Goal: Task Accomplishment & Management: Manage account settings

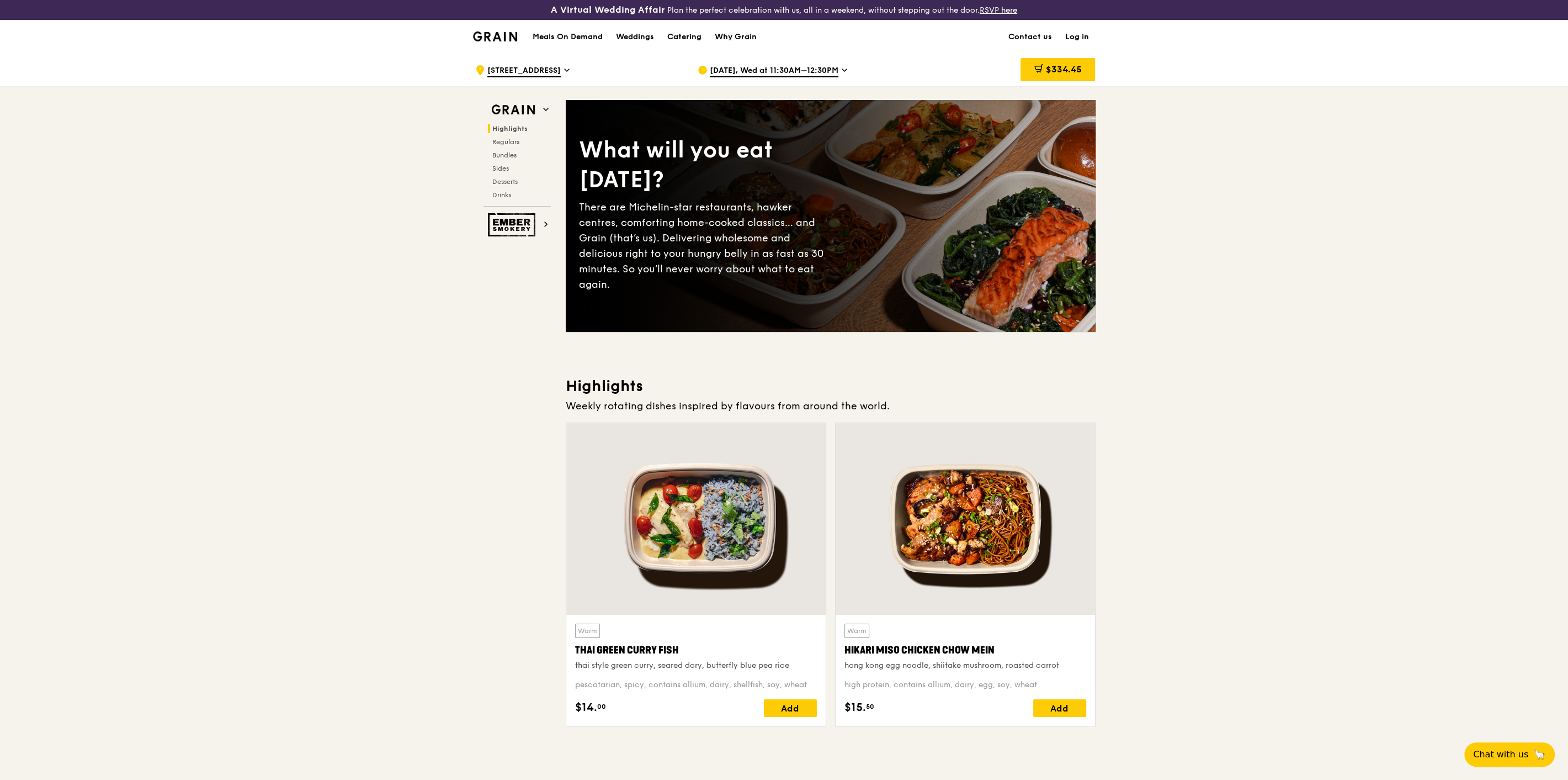
click at [1074, 39] on link "Log in" at bounding box center [1077, 37] width 37 height 33
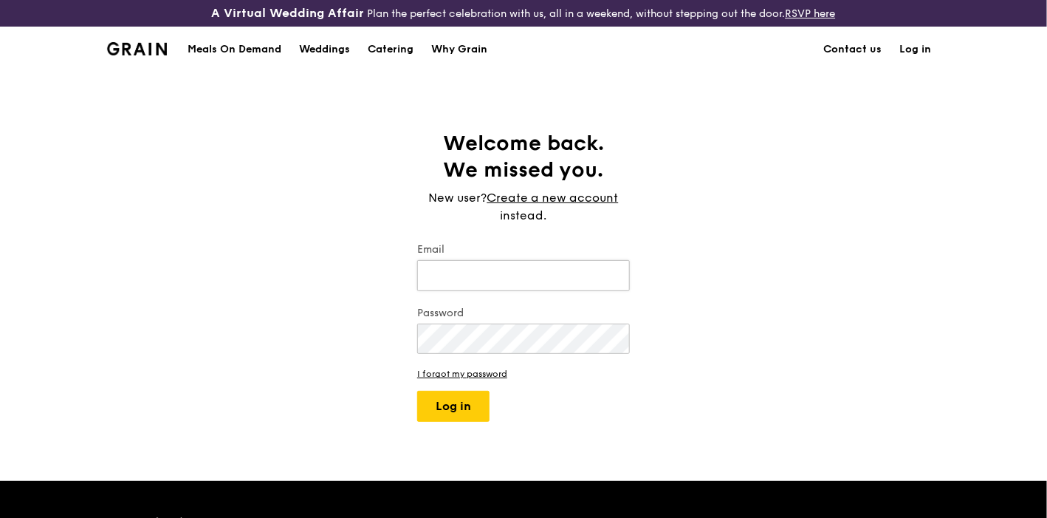
click at [598, 281] on input "Email" at bounding box center [523, 275] width 213 height 31
type input "[EMAIL_ADDRESS][DOMAIN_NAME]"
click at [440, 404] on button "Log in" at bounding box center [453, 406] width 72 height 31
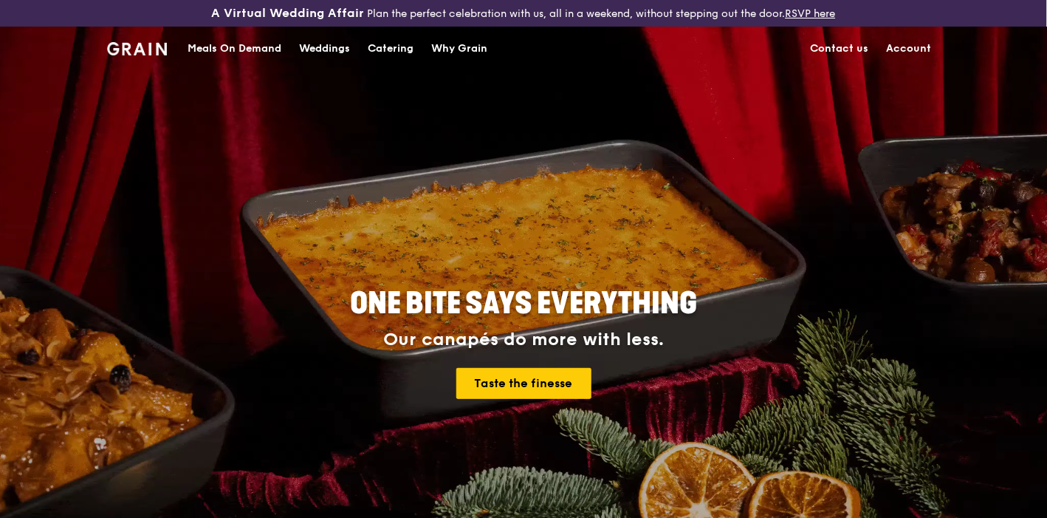
click at [919, 45] on link "Account" at bounding box center [908, 49] width 63 height 44
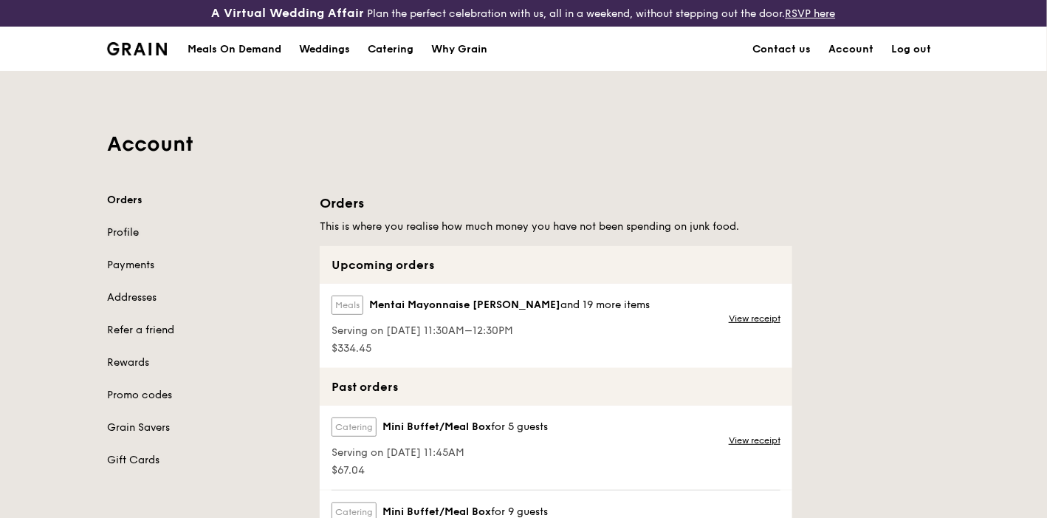
click at [129, 230] on link "Profile" at bounding box center [204, 232] width 195 height 15
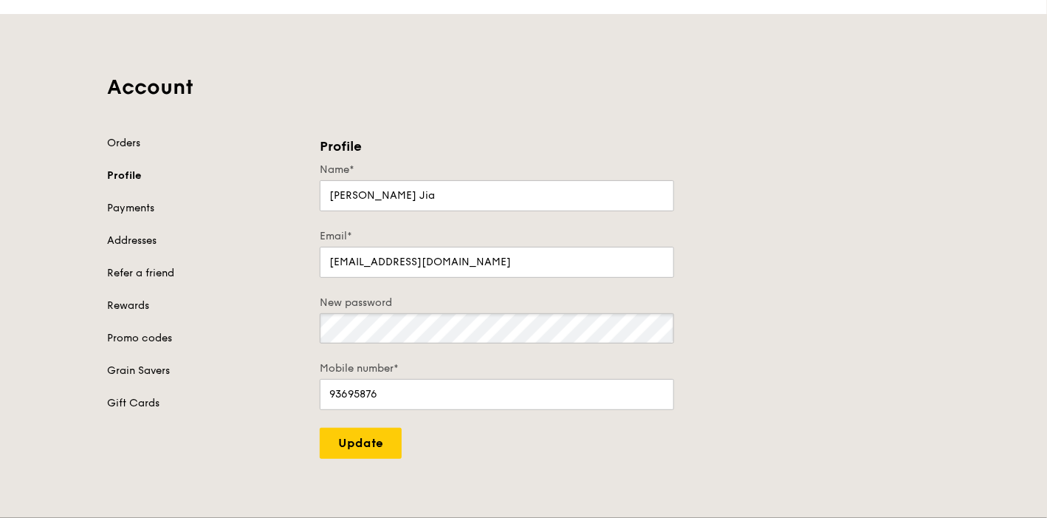
scroll to position [82, 0]
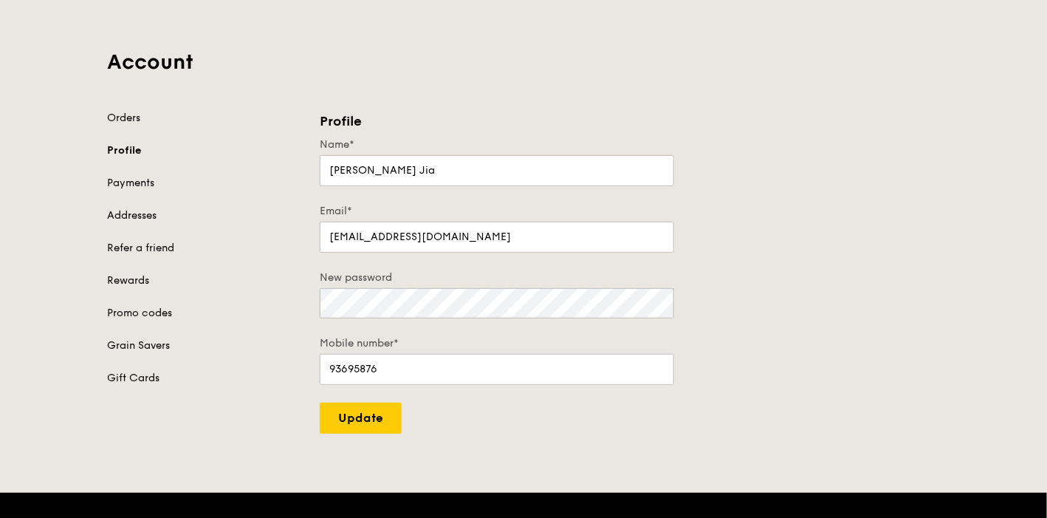
click at [355, 432] on div "A Virtual Wedding Affair Plan the perfect celebration with us, all in a weekend…" at bounding box center [523, 424] width 1047 height 1012
click at [365, 421] on input "Update" at bounding box center [361, 418] width 82 height 31
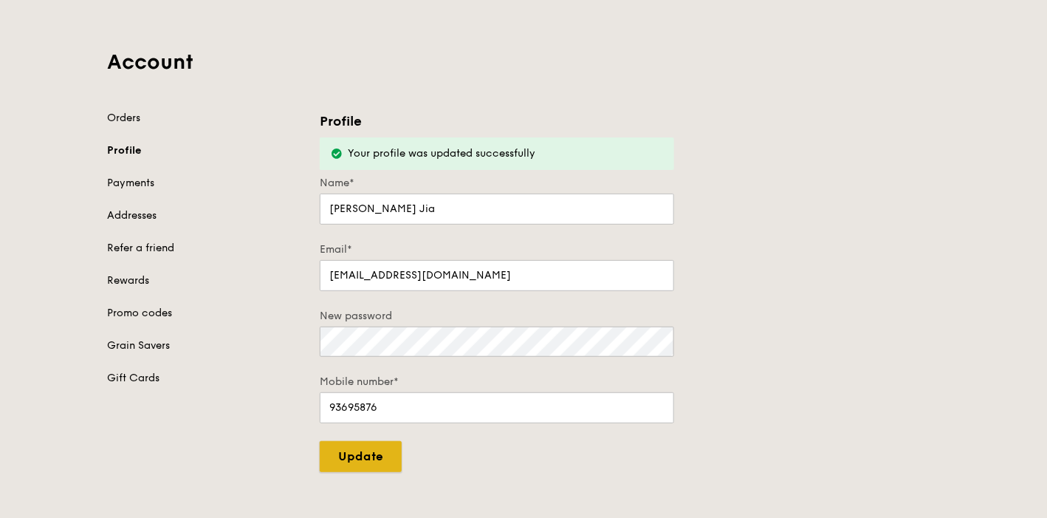
click at [355, 445] on input "Update" at bounding box center [361, 456] width 82 height 31
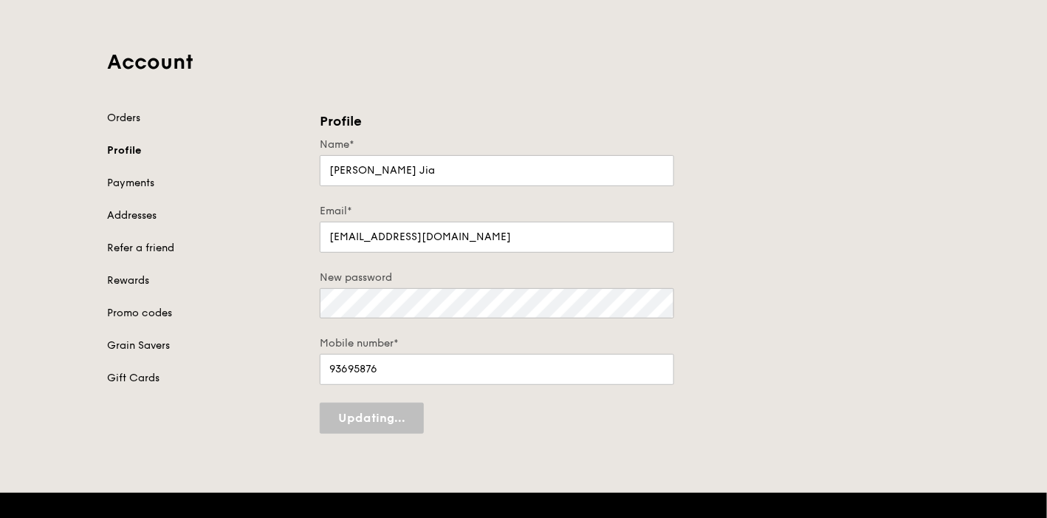
type input "Update"
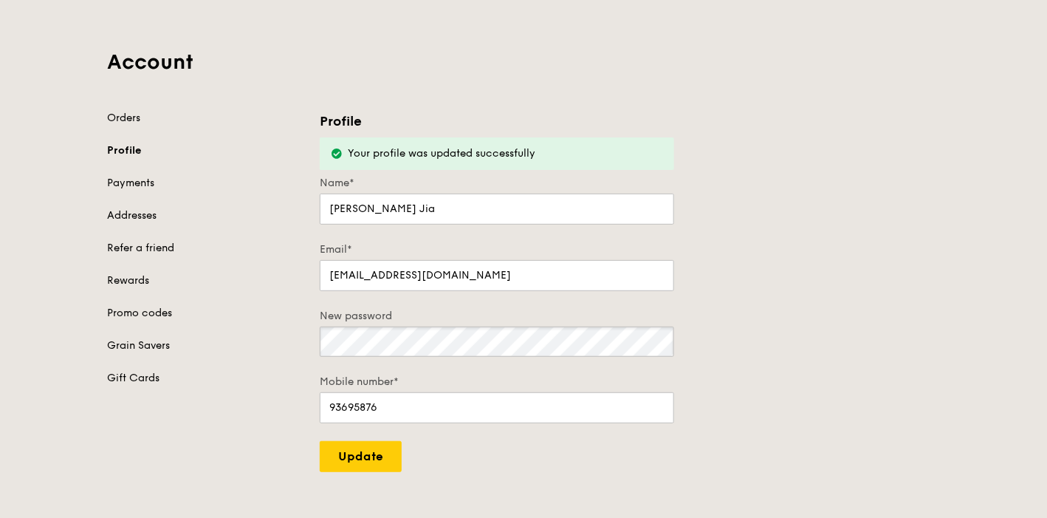
click at [307, 338] on div "Orders Profile Payments Addresses Refer a friend Rewards Promo codes Grain Save…" at bounding box center [523, 291] width 851 height 361
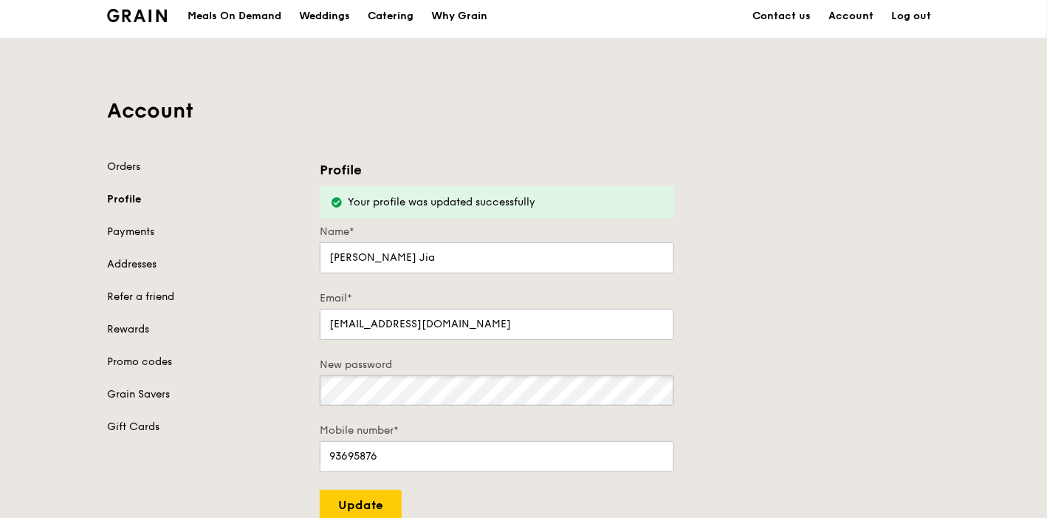
scroll to position [0, 0]
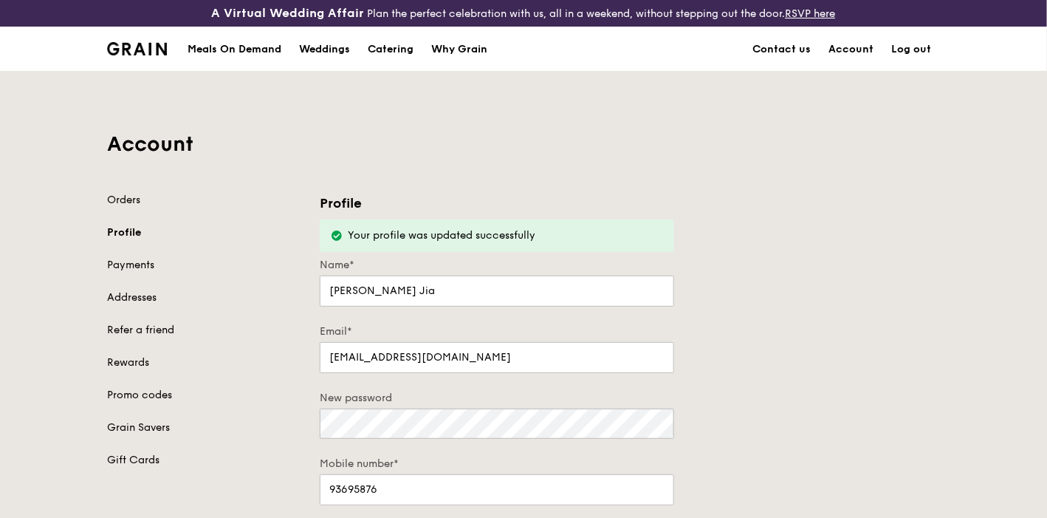
click at [928, 49] on link "Log out" at bounding box center [912, 49] width 58 height 44
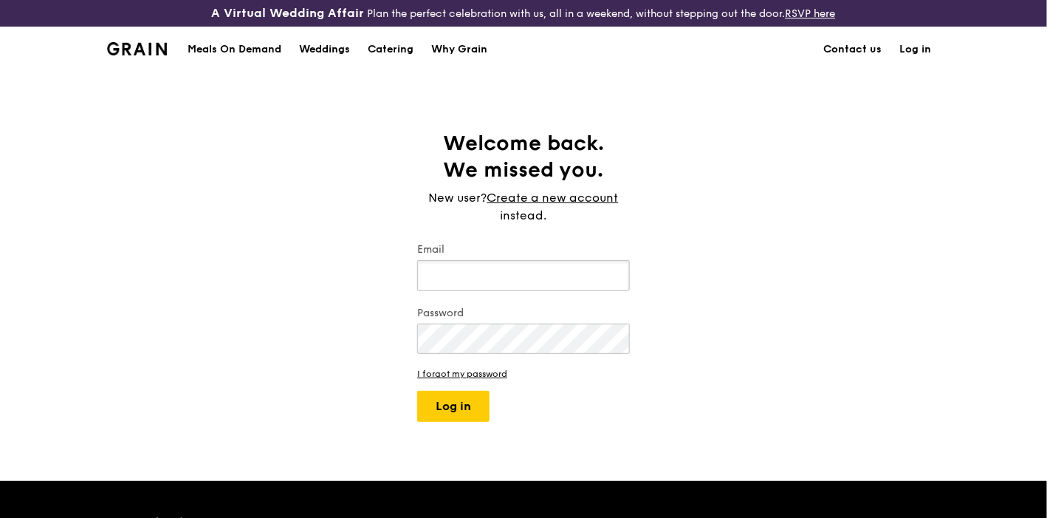
click at [468, 279] on input "Email" at bounding box center [523, 275] width 213 height 31
type input "loh.chiajia@nike.com"
click at [417, 391] on button "Log in" at bounding box center [453, 406] width 72 height 31
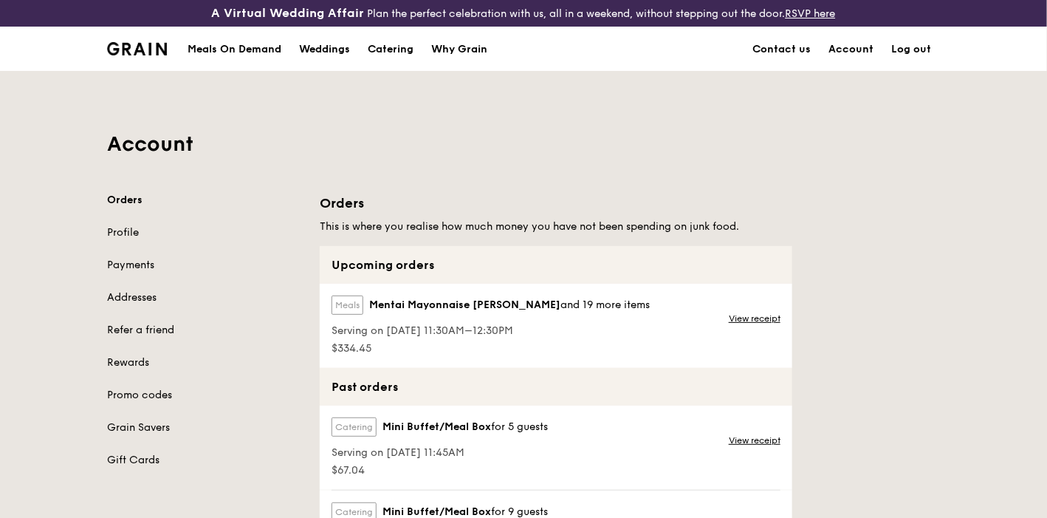
click at [137, 55] on div "Grain logo" at bounding box center [137, 48] width 60 height 44
